Goal: Transaction & Acquisition: Purchase product/service

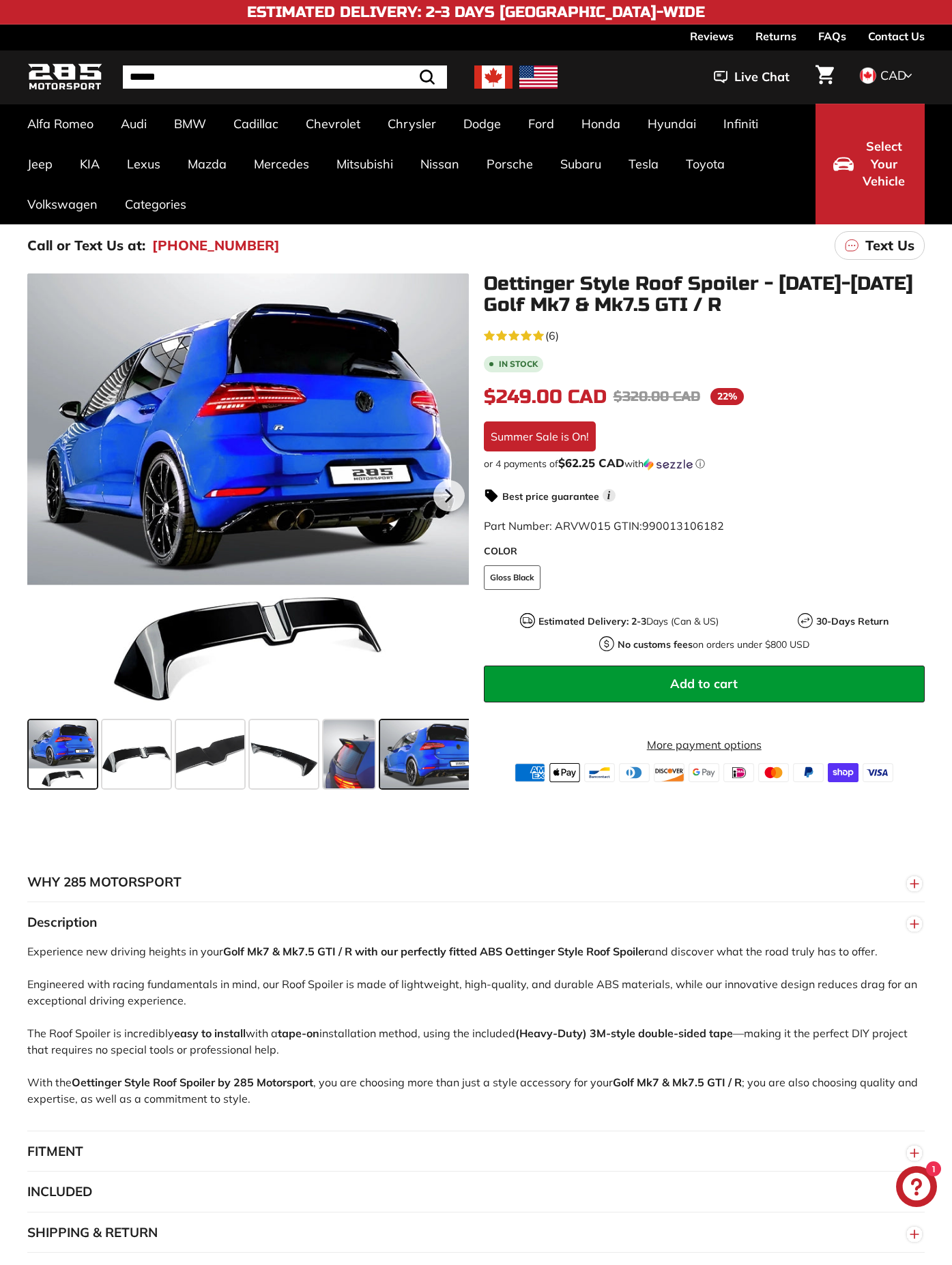
click at [433, 752] on span at bounding box center [431, 754] width 103 height 68
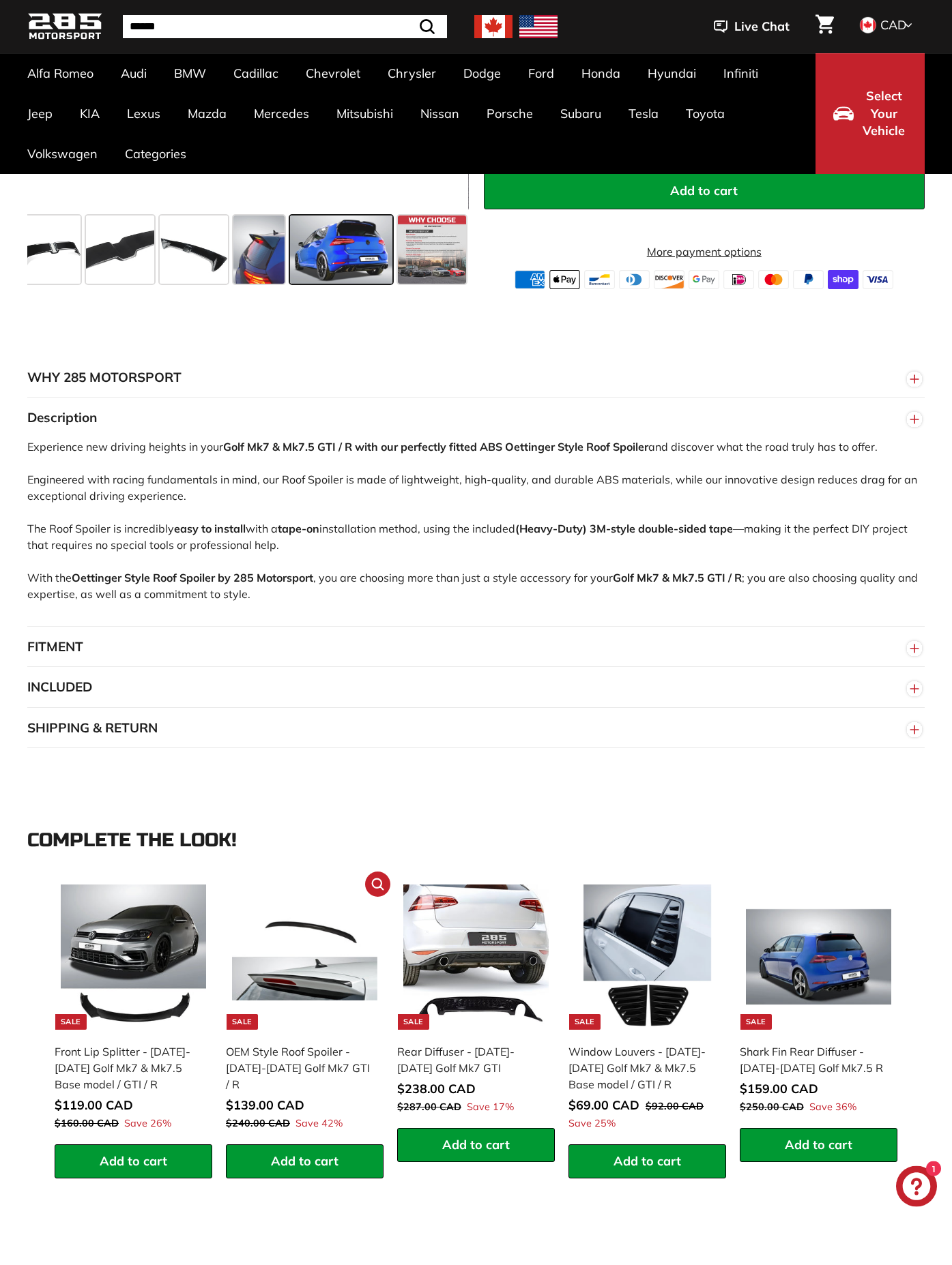
scroll to position [623, 0]
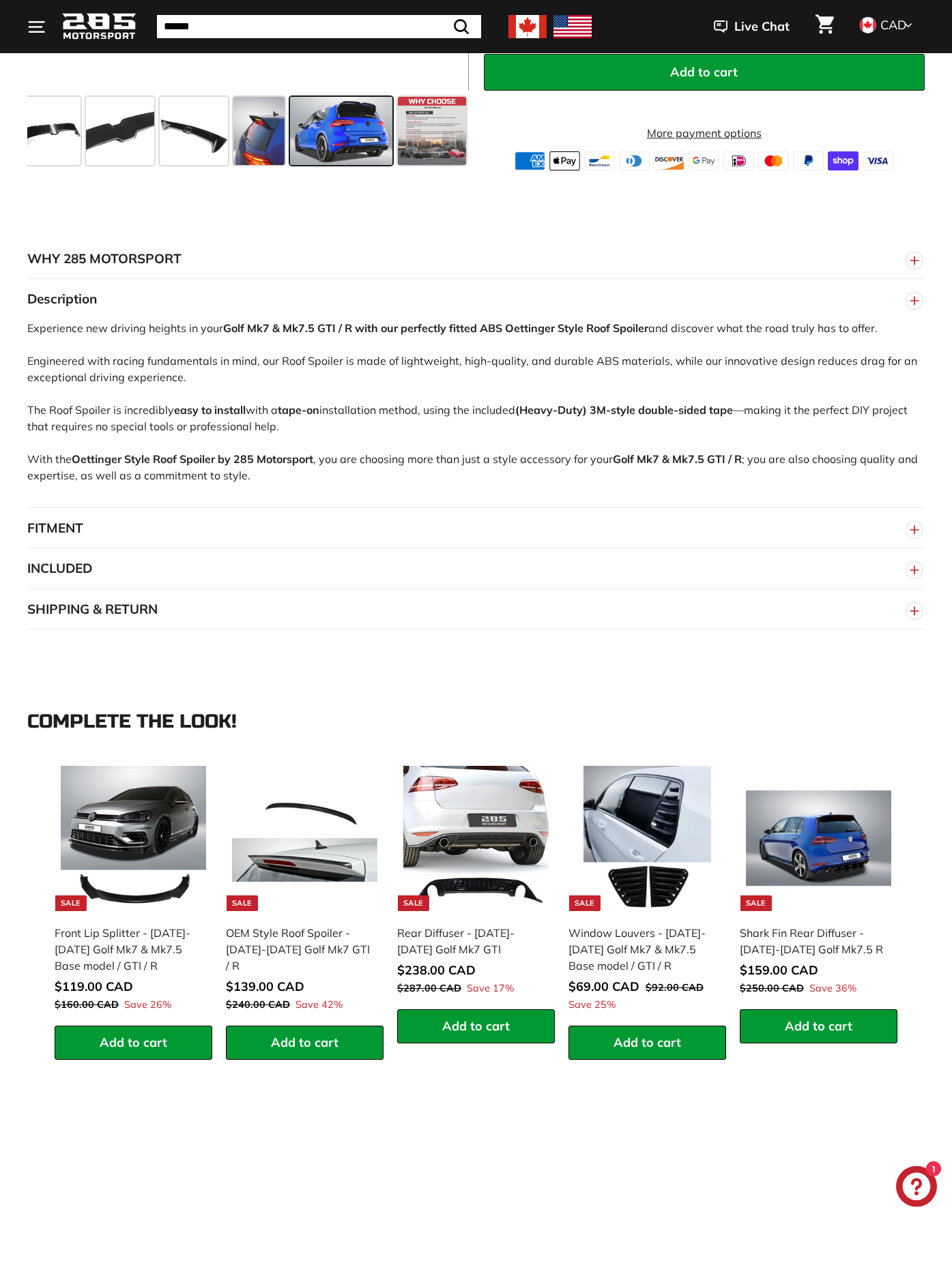
click at [90, 579] on button "INCLUDED" at bounding box center [476, 568] width 897 height 41
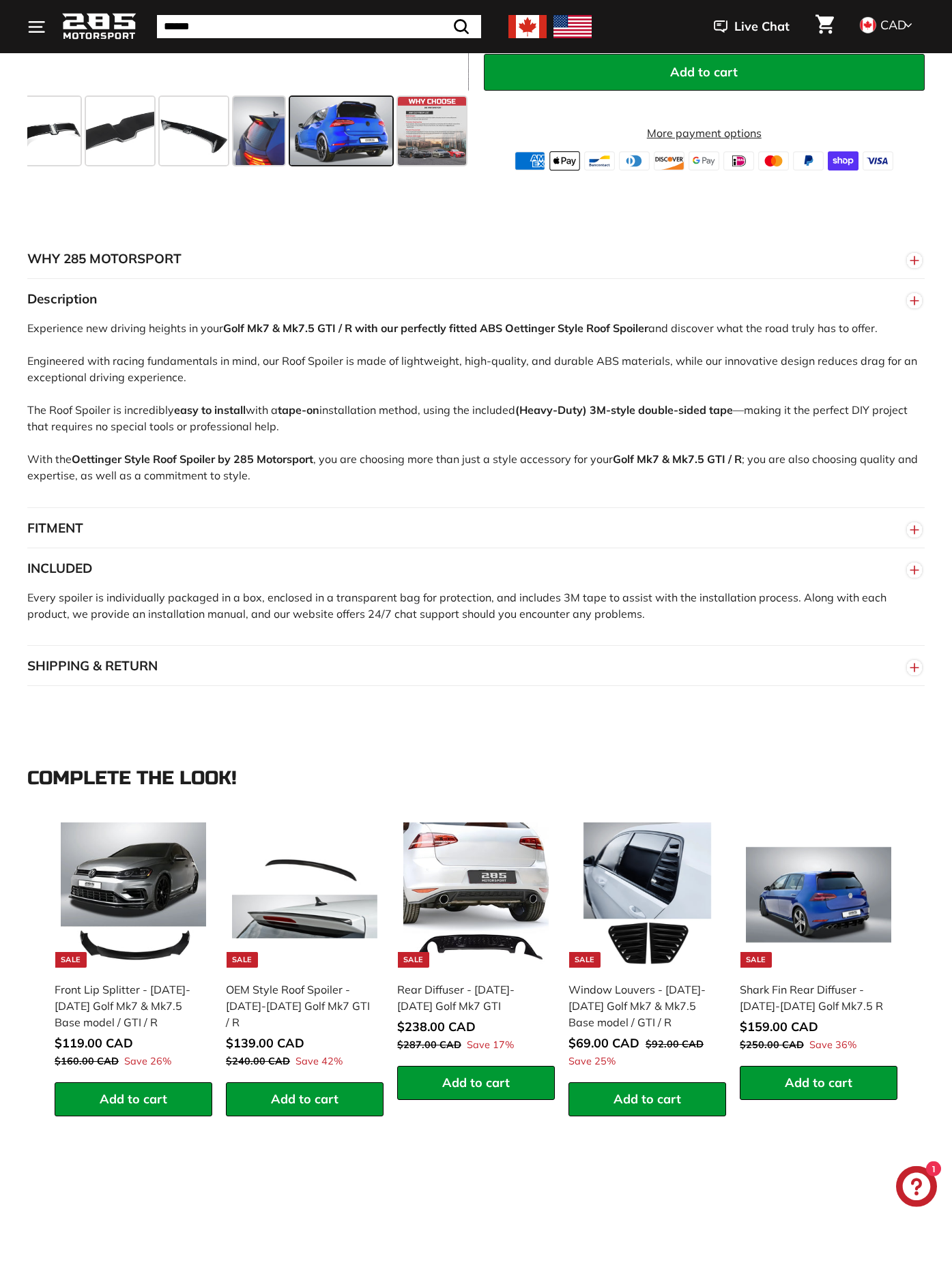
drag, startPoint x: 138, startPoint y: 525, endPoint x: 297, endPoint y: 517, distance: 159.2
click at [297, 517] on button "FITMENT" at bounding box center [476, 528] width 897 height 41
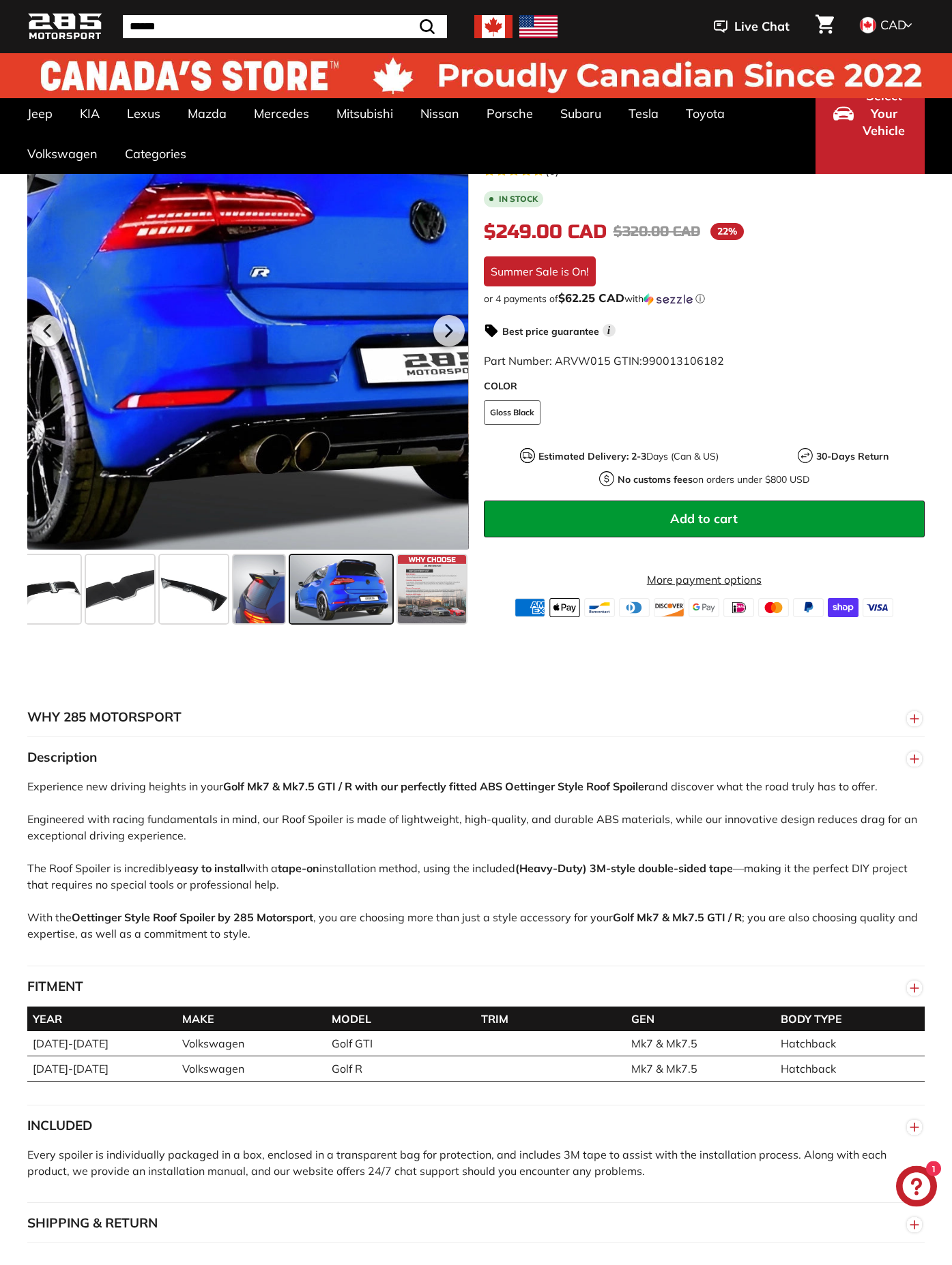
scroll to position [0, 0]
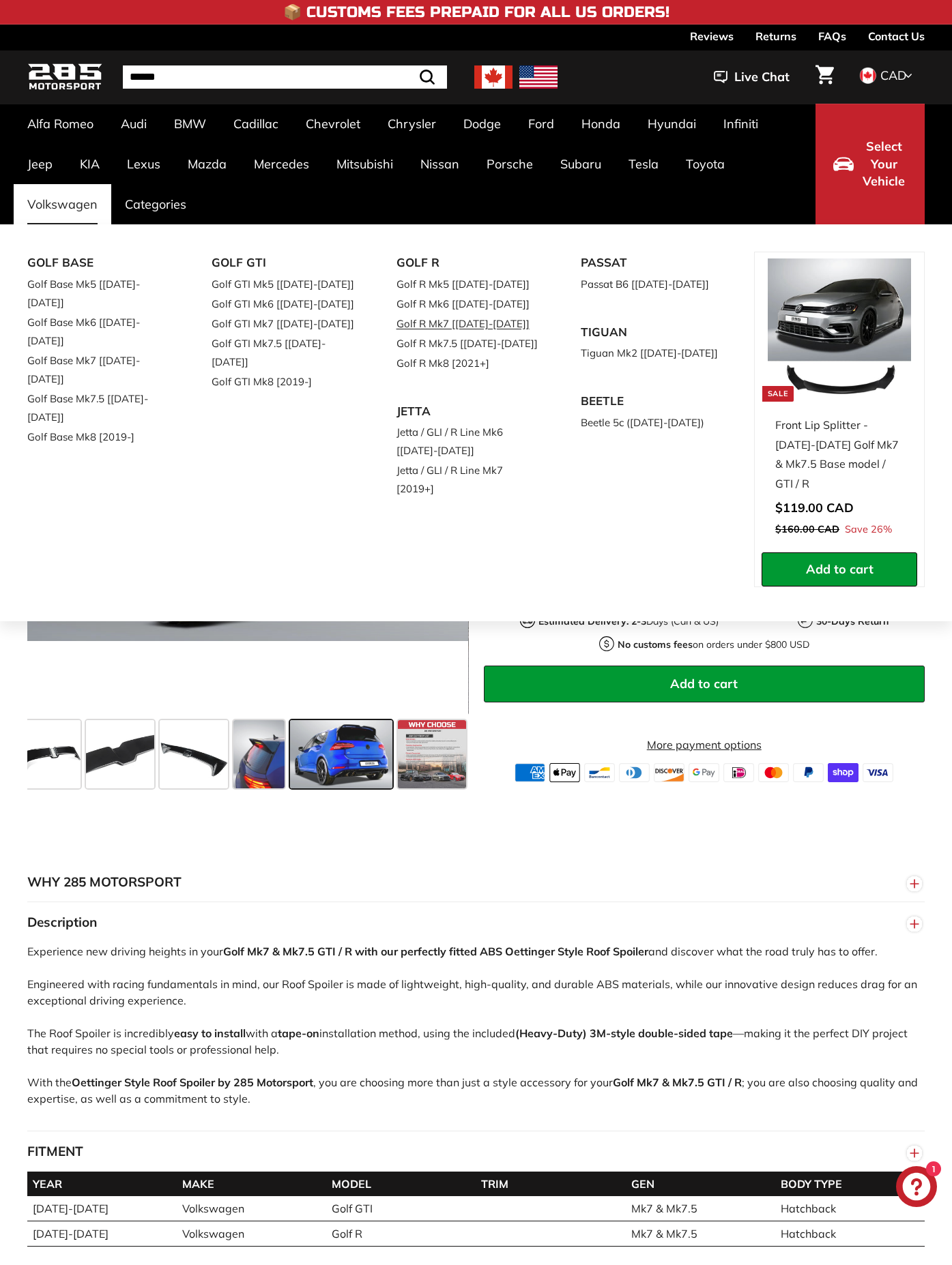
click at [501, 324] on link "Golf R Mk7 [[DATE]-[DATE]]" at bounding box center [470, 324] width 146 height 20
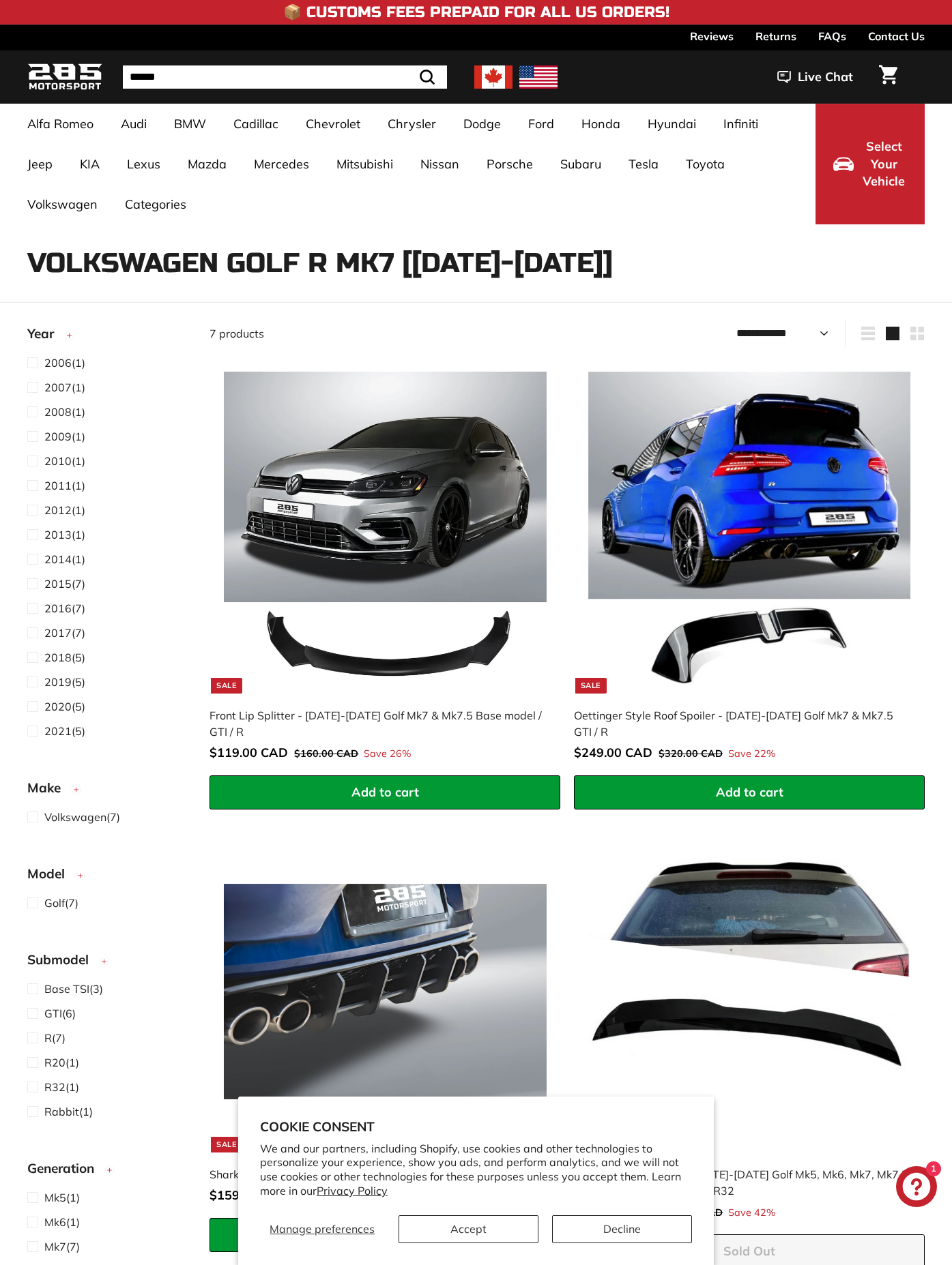
select select "**********"
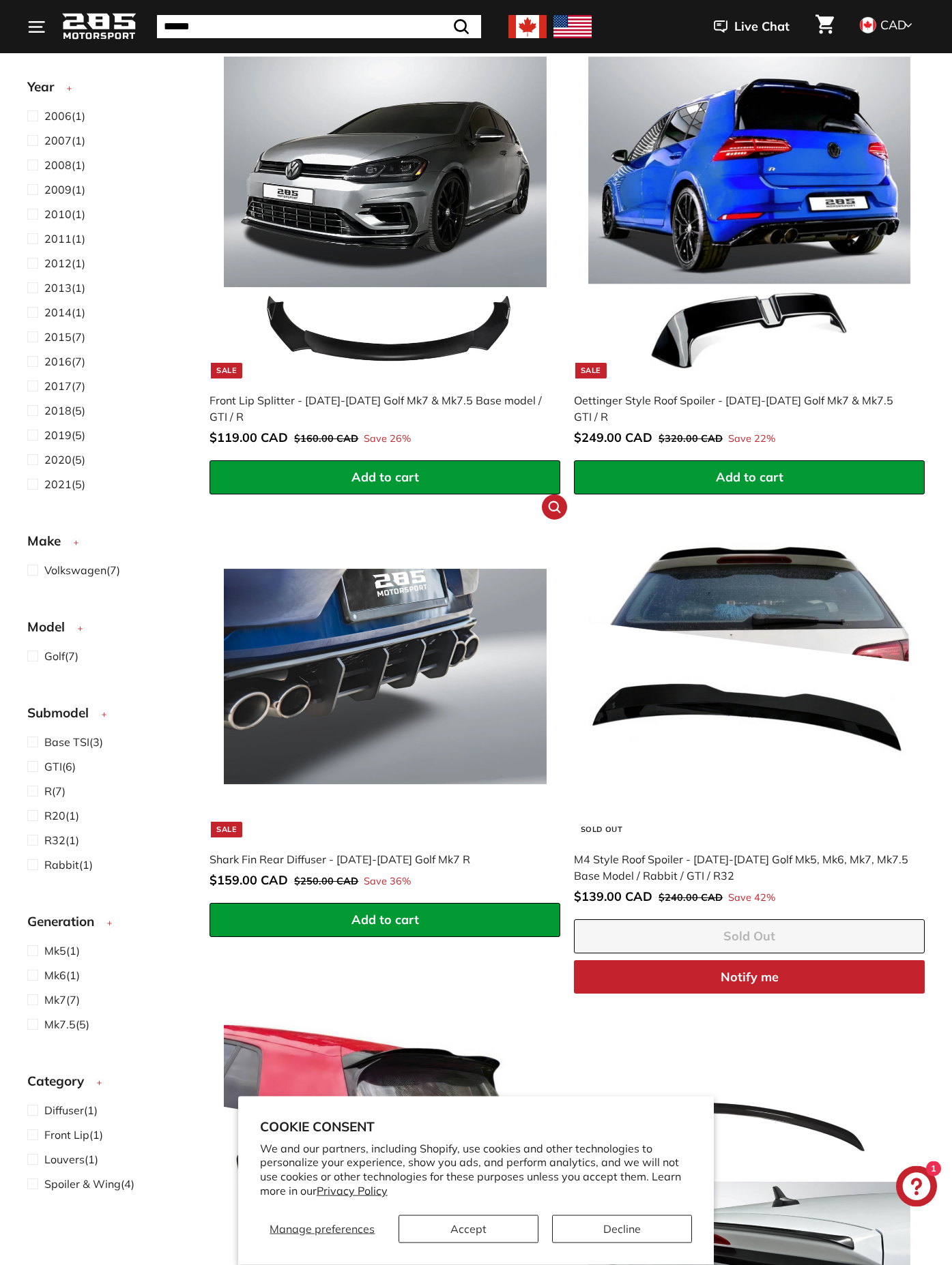
scroll to position [212, 0]
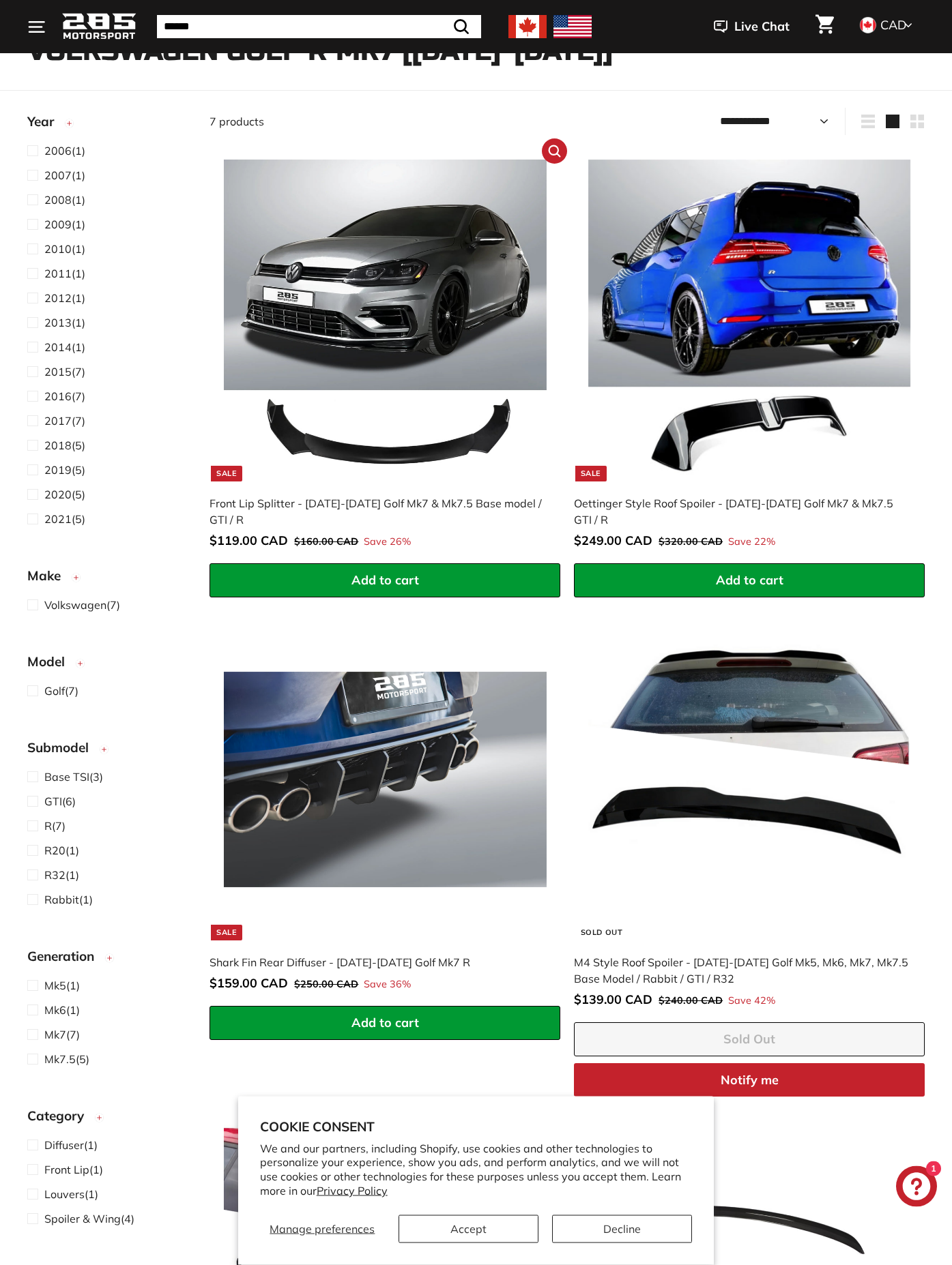
click at [368, 501] on div "Front Lip Splitter - [DATE]-[DATE] Golf Mk7 & Mk7.5 Base model / GTI / R" at bounding box center [378, 512] width 337 height 32
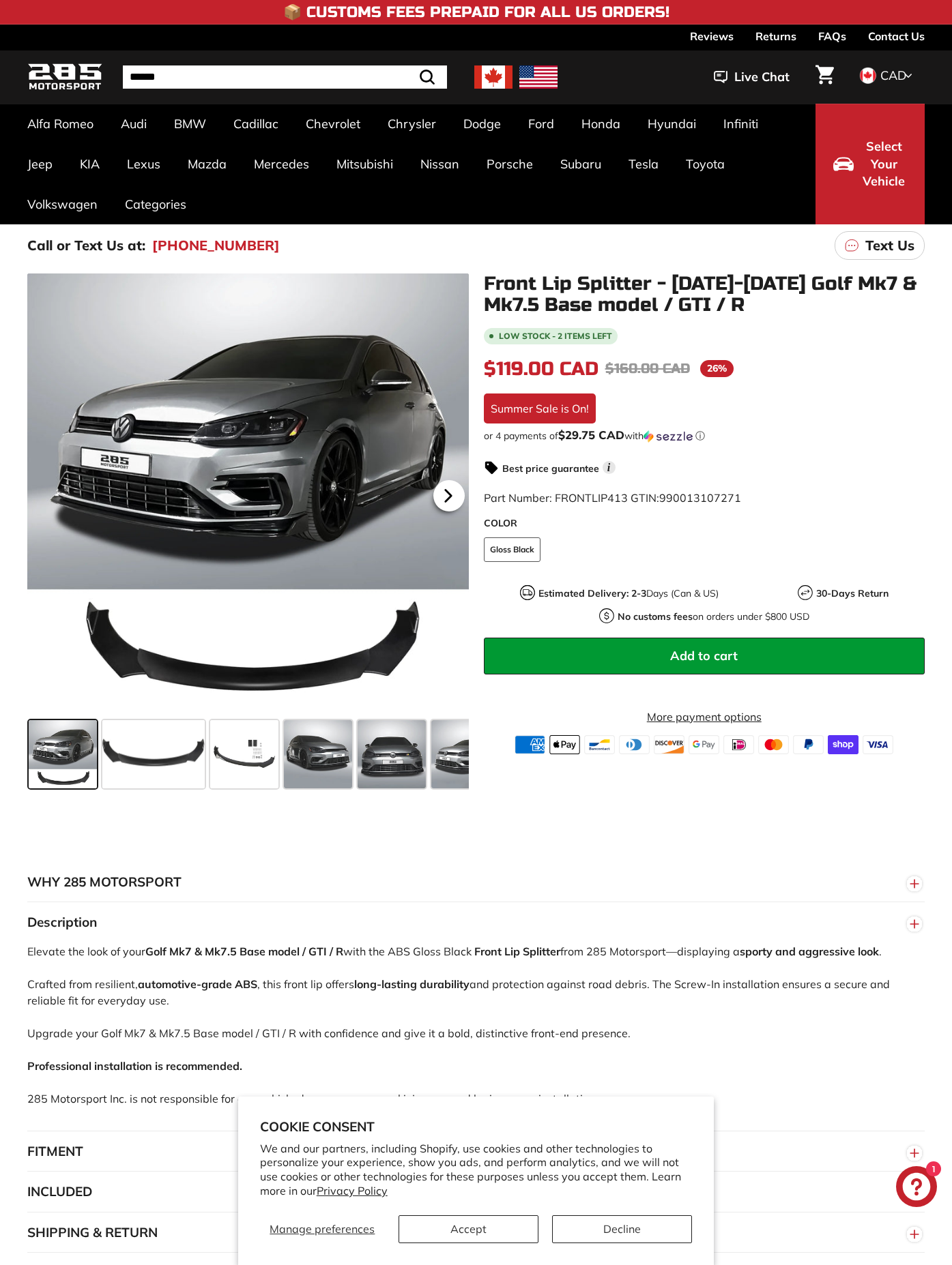
click at [444, 491] on icon at bounding box center [448, 495] width 31 height 31
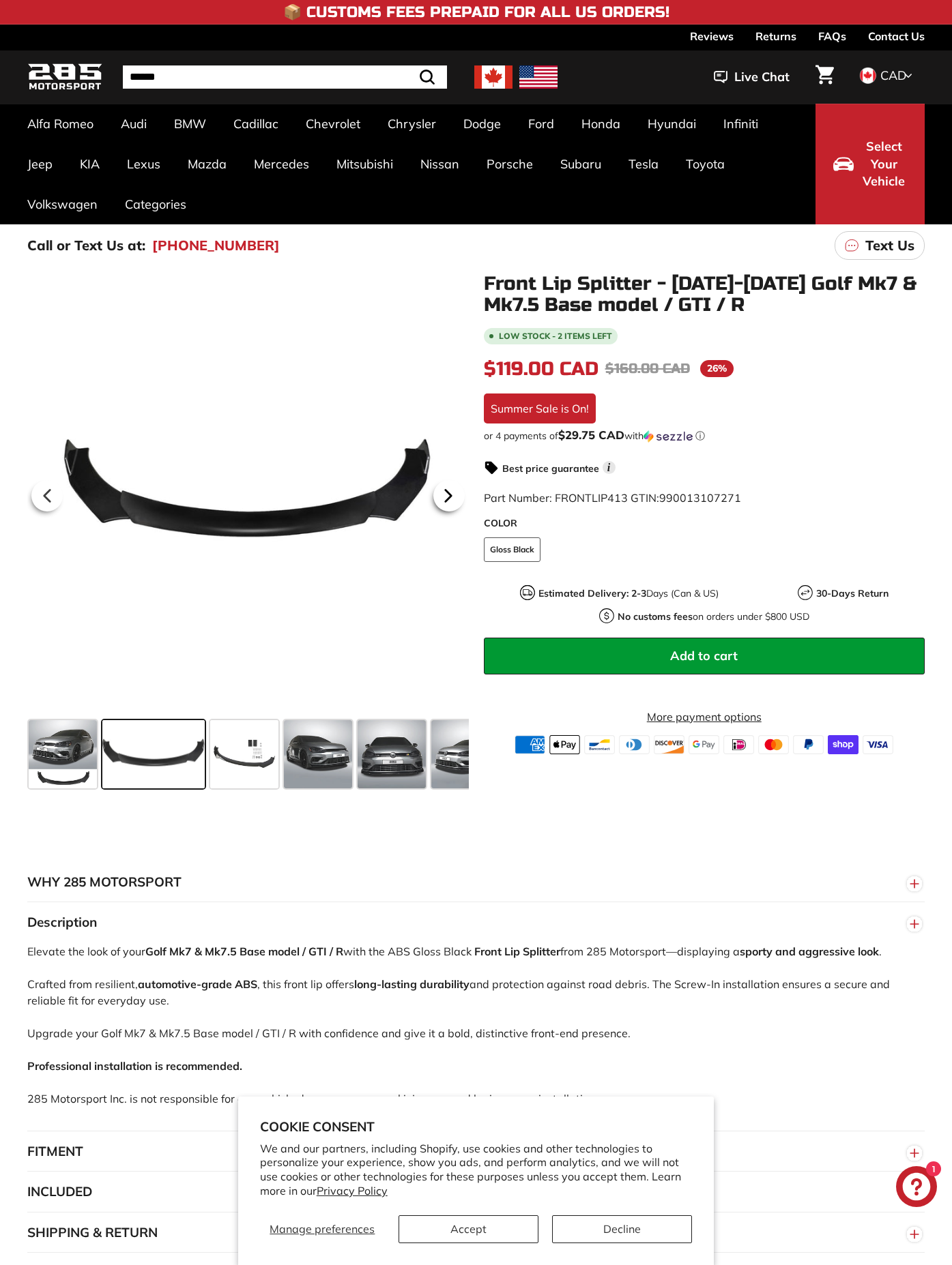
click at [450, 495] on icon at bounding box center [448, 496] width 6 height 11
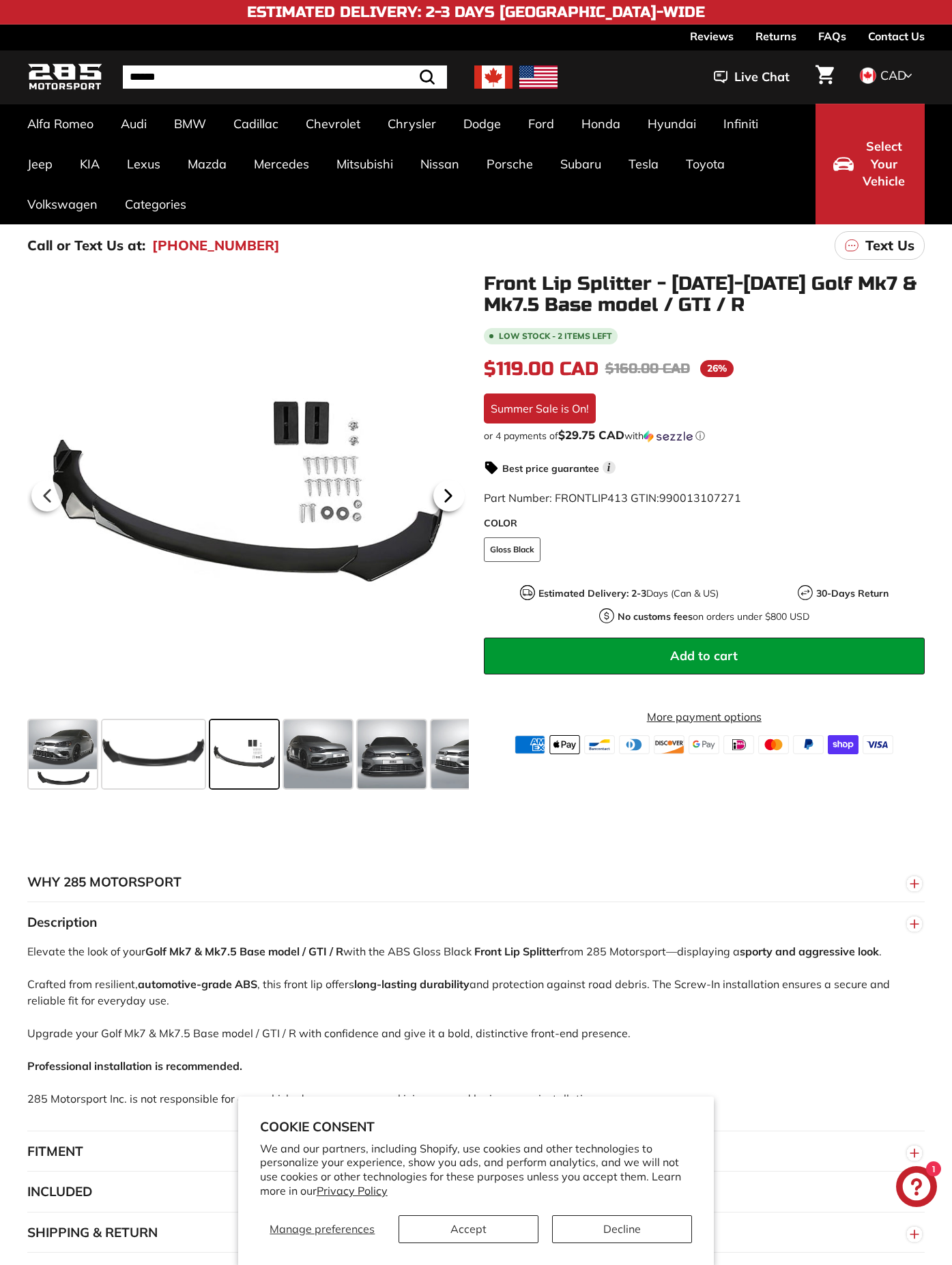
click at [452, 495] on icon at bounding box center [448, 495] width 31 height 31
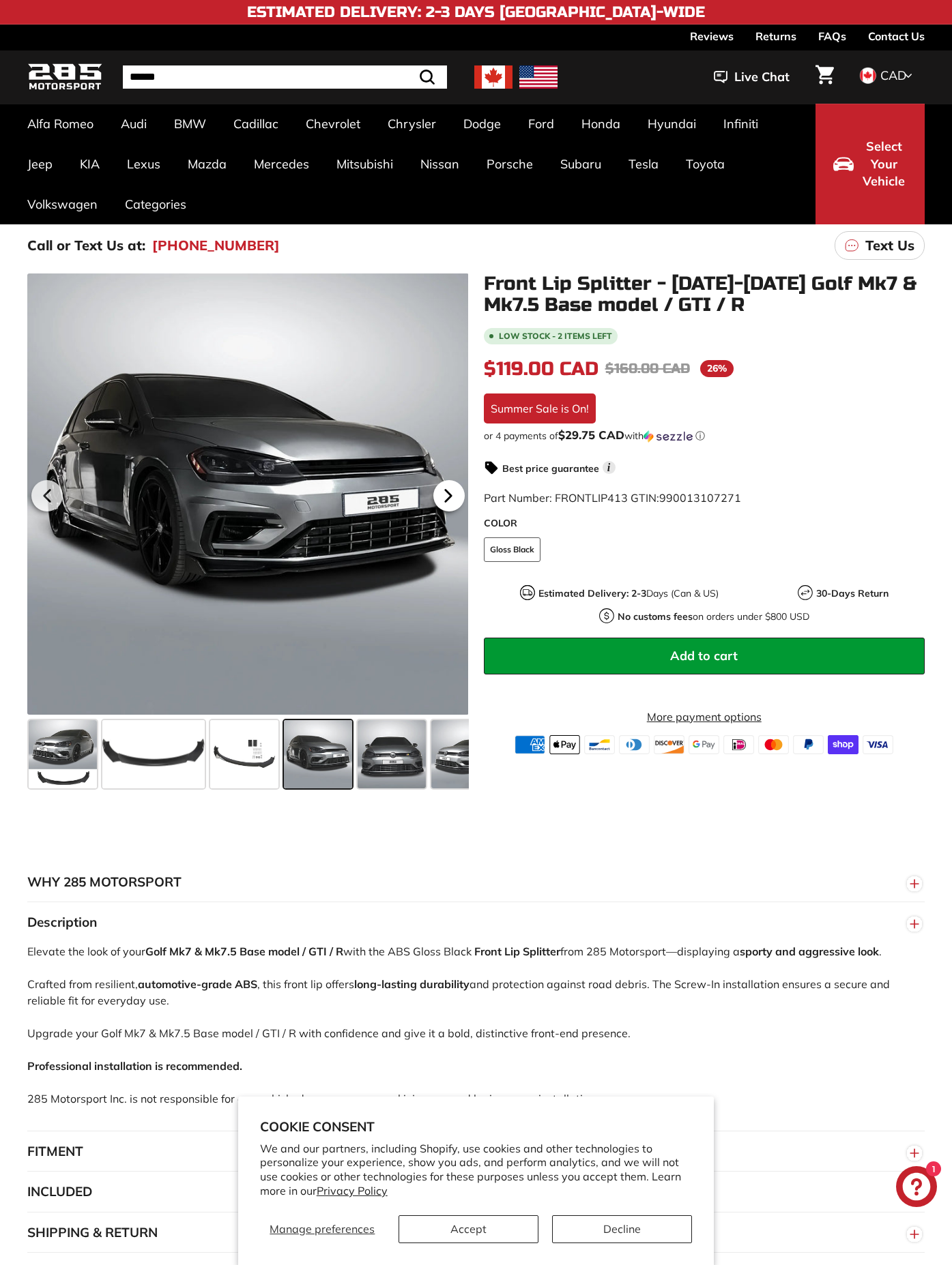
click at [455, 500] on icon at bounding box center [448, 495] width 31 height 31
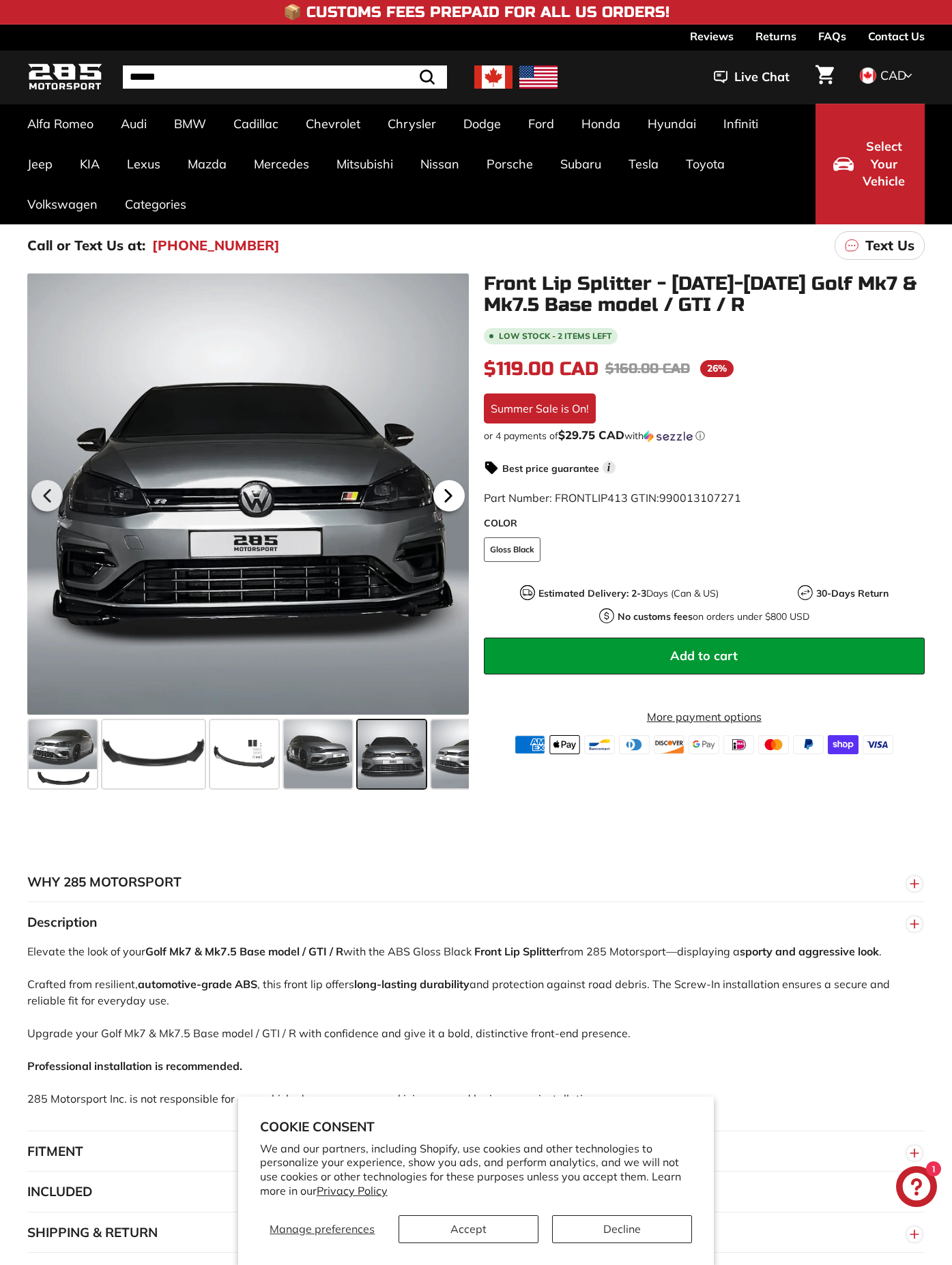
click at [453, 503] on icon at bounding box center [448, 495] width 31 height 31
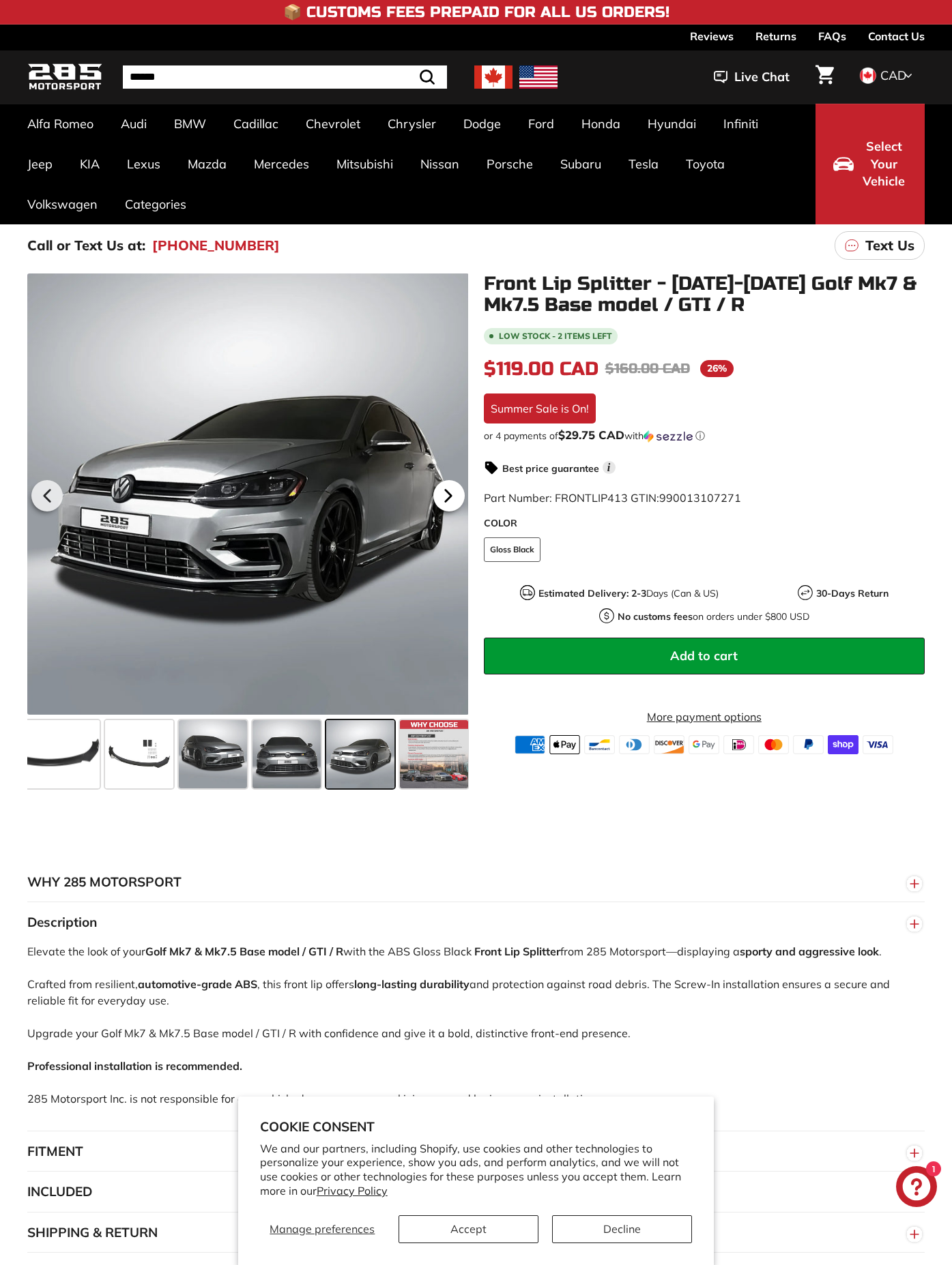
scroll to position [0, 107]
click at [453, 503] on icon at bounding box center [448, 495] width 31 height 31
